Goal: Information Seeking & Learning: Learn about a topic

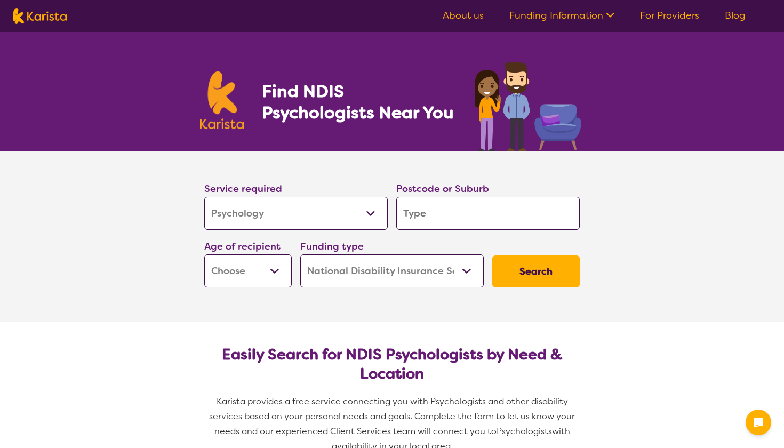
select select "Psychology"
select select "NDIS"
select select "Psychology"
select select "NDIS"
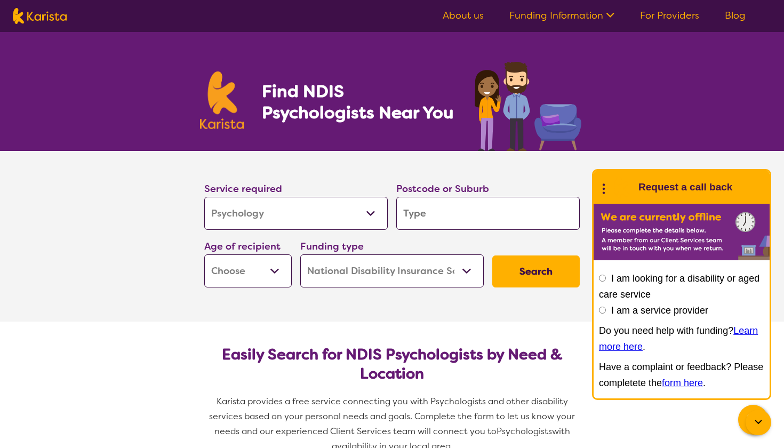
click at [431, 216] on input "search" at bounding box center [487, 213] width 183 height 33
type input "2"
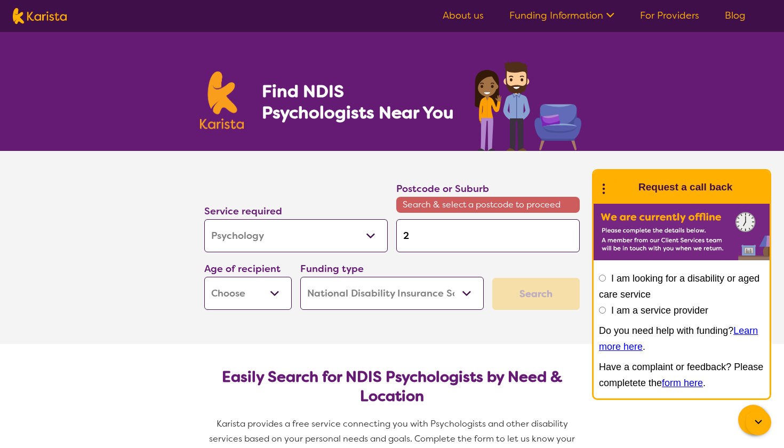
type input "21"
type input "217"
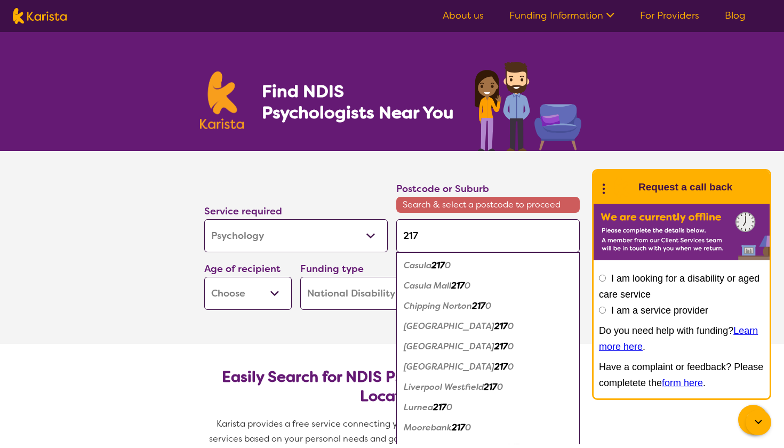
type input "2170"
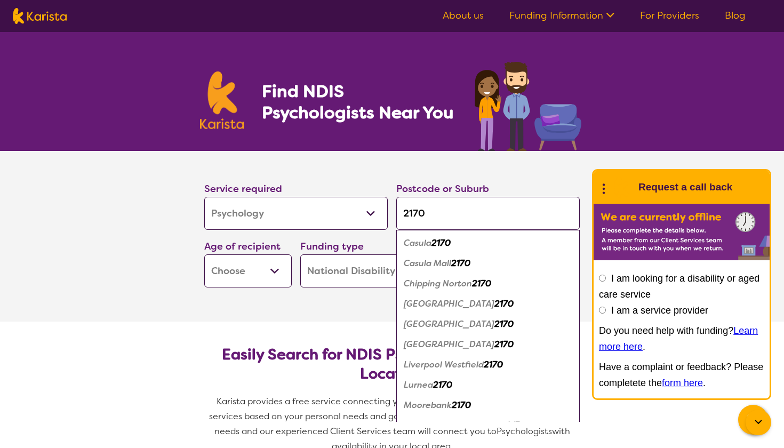
type input "2170"
click at [426, 408] on em "Moorebank" at bounding box center [428, 404] width 48 height 11
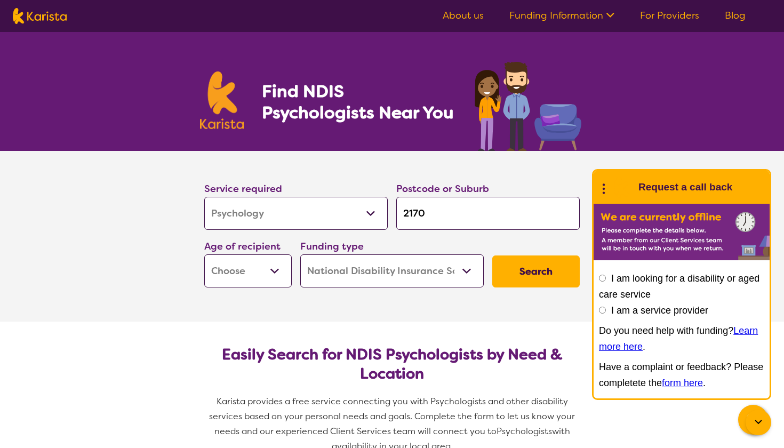
select select "AS"
click at [536, 278] on button "Search" at bounding box center [535, 271] width 87 height 32
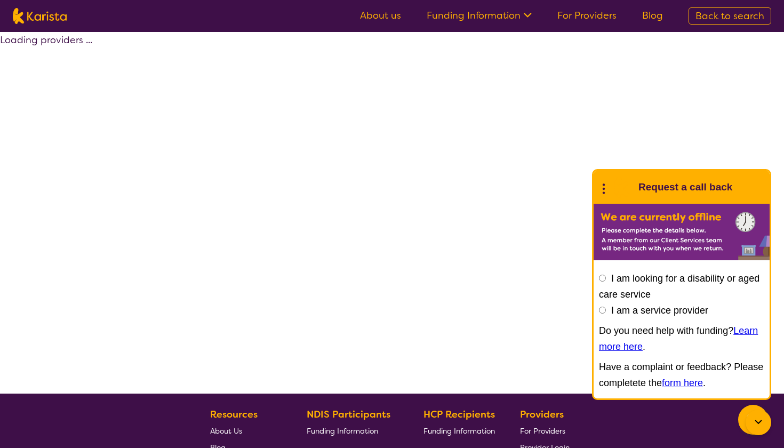
select select "by_score"
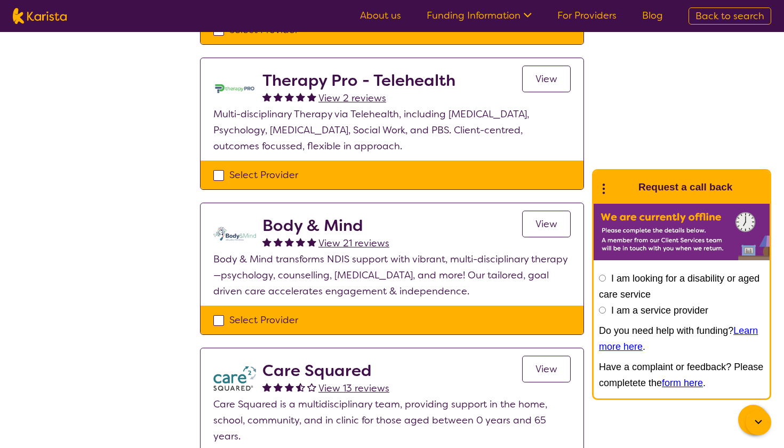
scroll to position [541, 0]
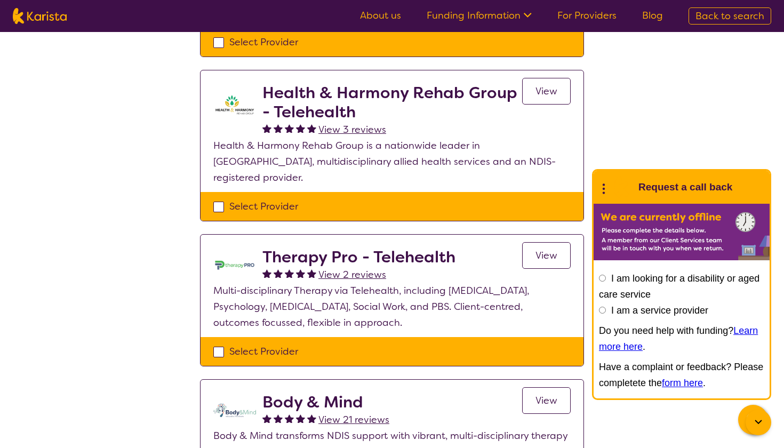
select select "Psychology"
select select "AS"
select select "NDIS"
select select "Psychology"
select select "AS"
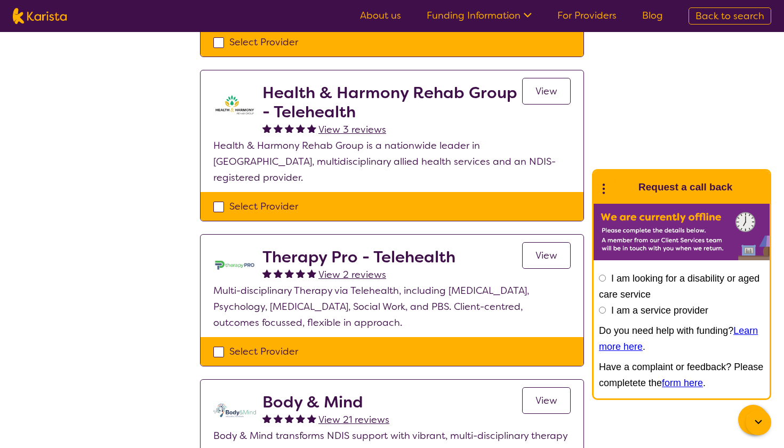
select select "NDIS"
